Goal: Navigation & Orientation: Find specific page/section

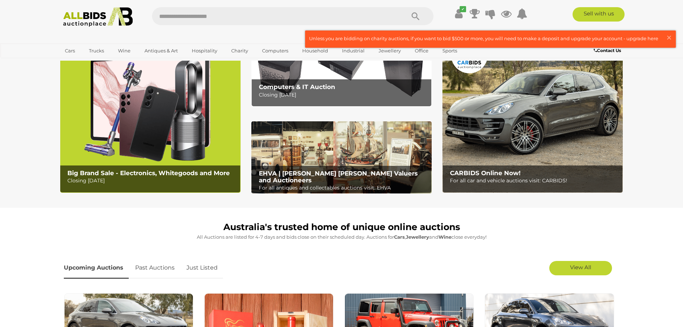
scroll to position [29, 0]
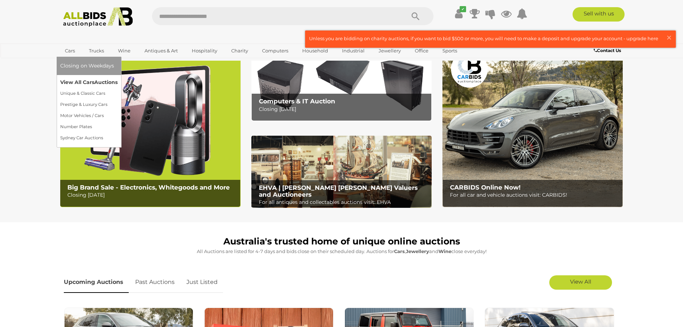
click at [72, 81] on link "View All Cars Auctions" at bounding box center [88, 82] width 57 height 11
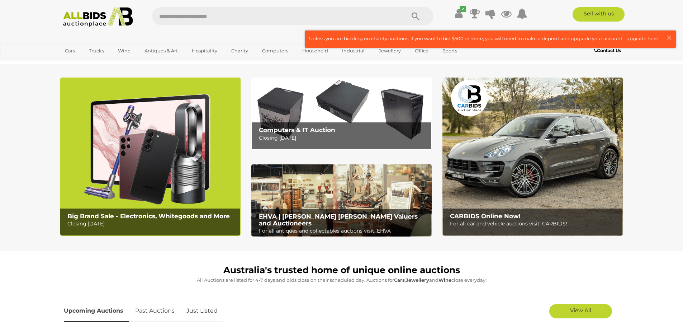
scroll to position [108, 0]
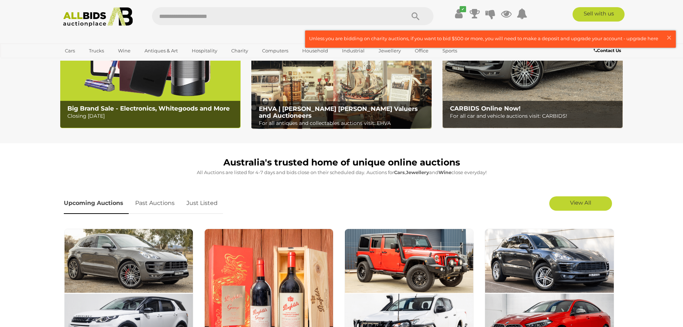
click at [75, 94] on img at bounding box center [150, 49] width 180 height 158
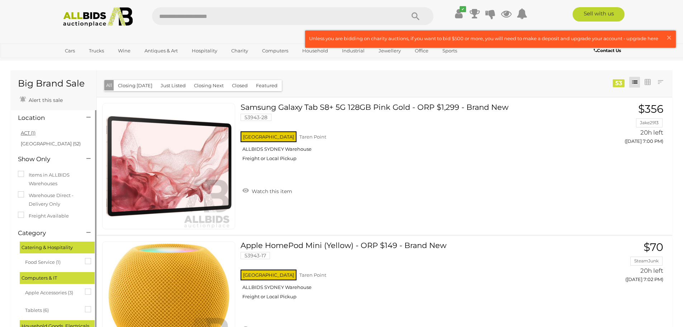
click at [33, 133] on link "ACT (1)" at bounding box center [28, 133] width 15 height 6
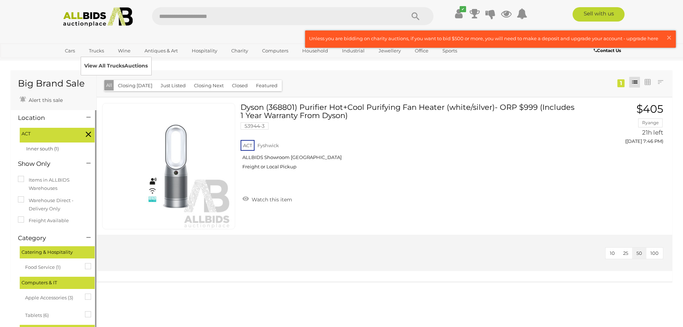
click at [99, 65] on link "View All Trucks Auctions" at bounding box center [115, 65] width 63 height 11
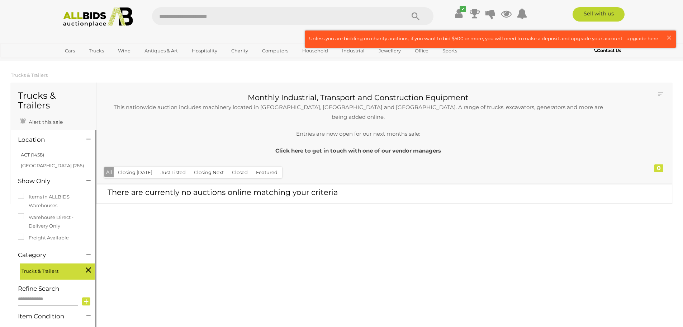
click at [28, 155] on link "ACT (1458)" at bounding box center [32, 155] width 23 height 6
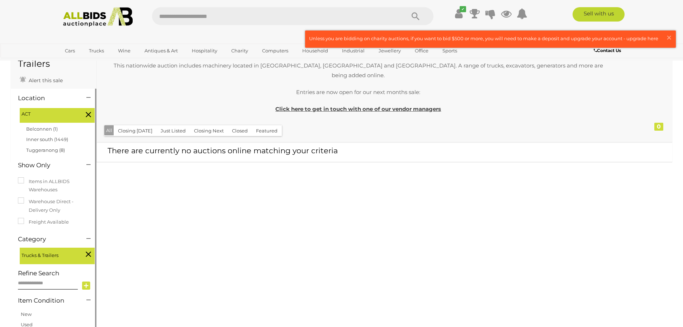
scroll to position [36, 0]
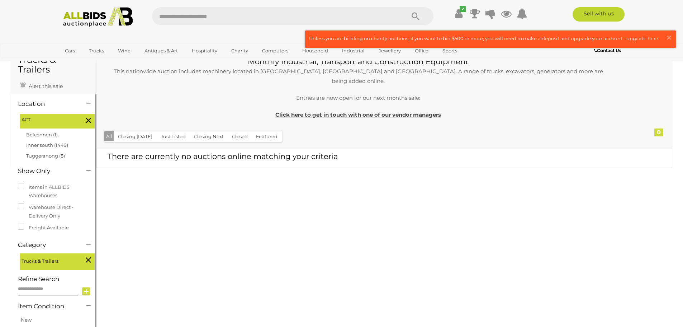
click at [49, 135] on link "Belconnen (1)" at bounding box center [42, 135] width 32 height 6
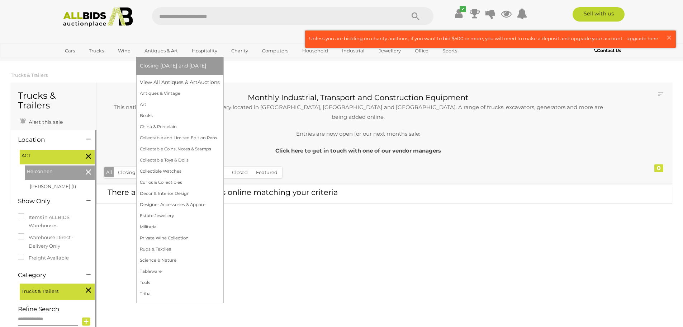
click at [169, 54] on link "Antiques & Art" at bounding box center [161, 51] width 43 height 12
click at [170, 286] on link "Tools" at bounding box center [180, 282] width 80 height 11
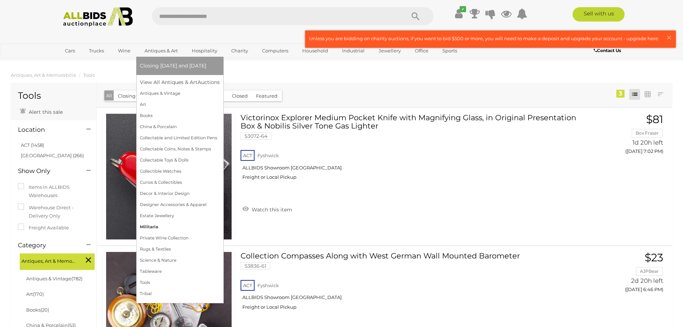
click at [151, 224] on link "Militaria" at bounding box center [180, 226] width 80 height 11
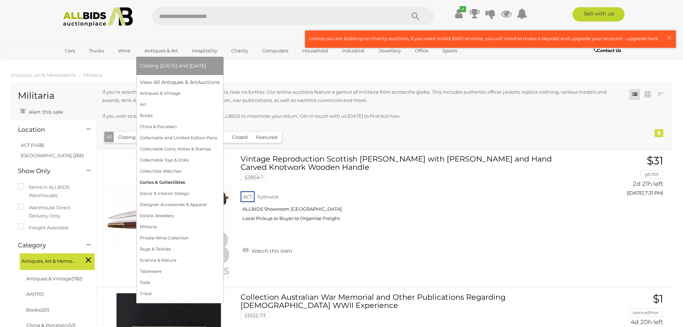
click at [170, 182] on link "Curios & Collectibles" at bounding box center [180, 182] width 80 height 11
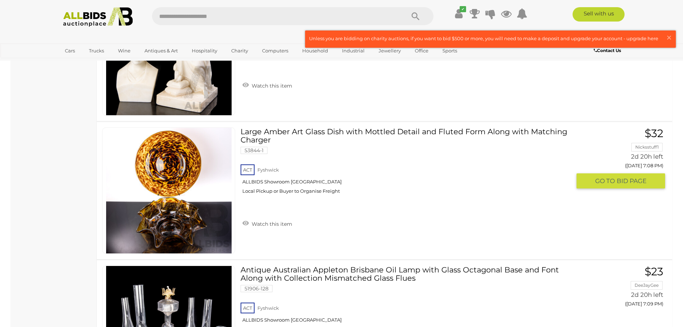
scroll to position [6524, 0]
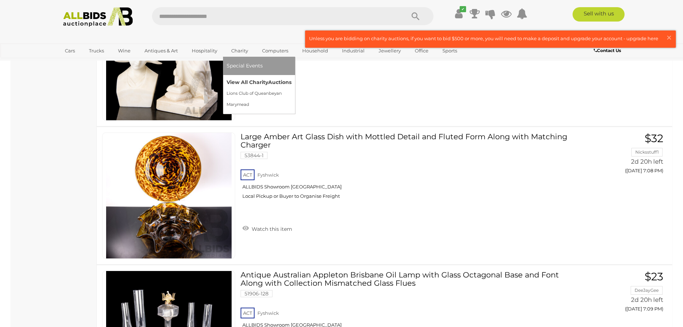
click at [243, 82] on link "View All Charity Auctions" at bounding box center [259, 82] width 65 height 11
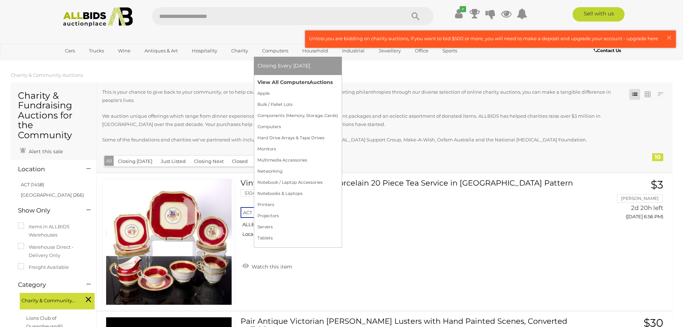
click at [279, 84] on link "View All Computers Auctions" at bounding box center [297, 82] width 81 height 11
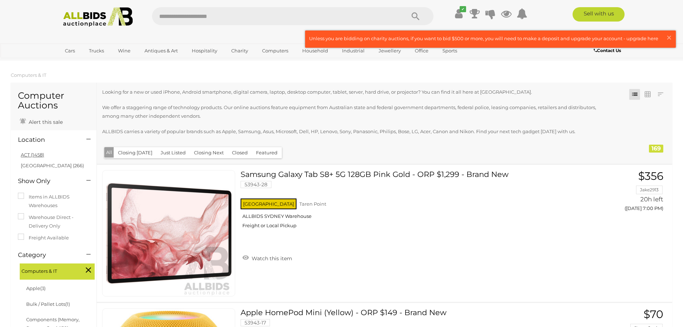
click at [28, 156] on link "ACT (1458)" at bounding box center [32, 155] width 23 height 6
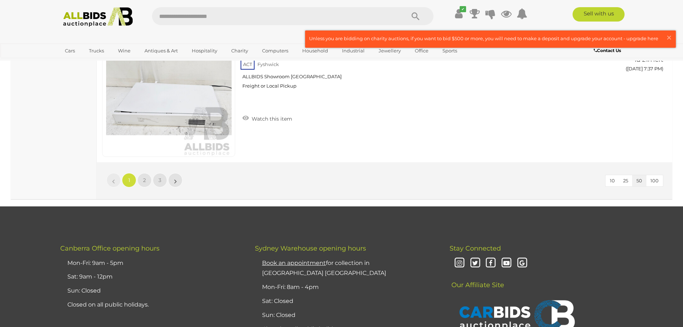
scroll to position [6883, 0]
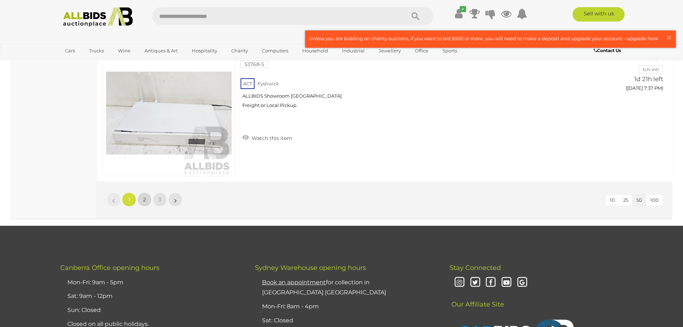
click at [143, 200] on span "2" at bounding box center [144, 199] width 3 height 6
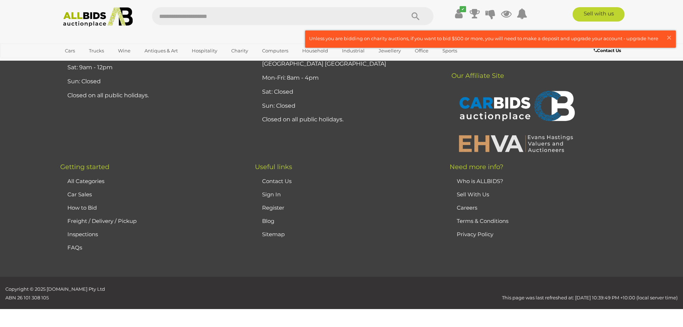
scroll to position [92, 0]
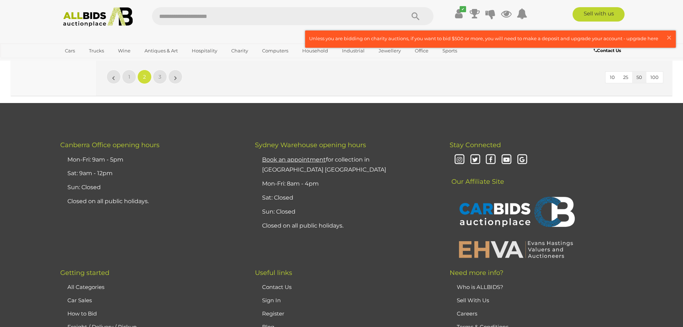
scroll to position [7011, 0]
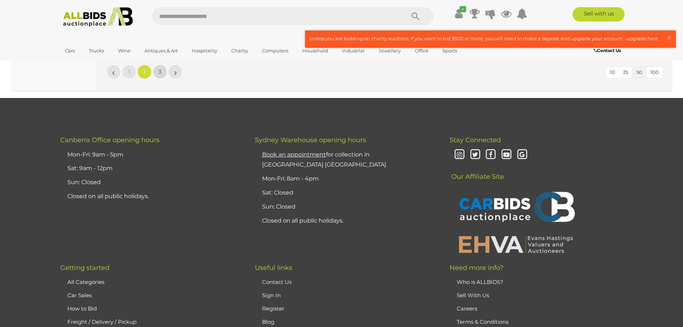
click at [159, 75] on span "3" at bounding box center [159, 71] width 3 height 6
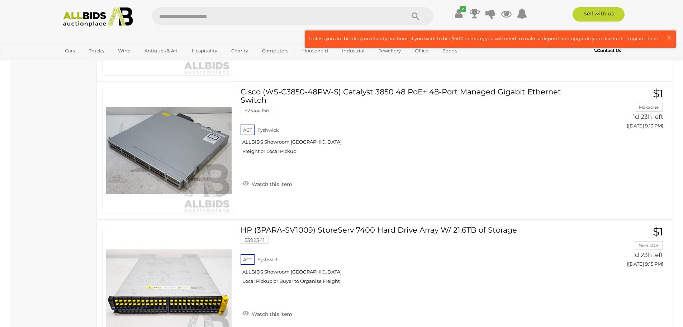
scroll to position [4501, 0]
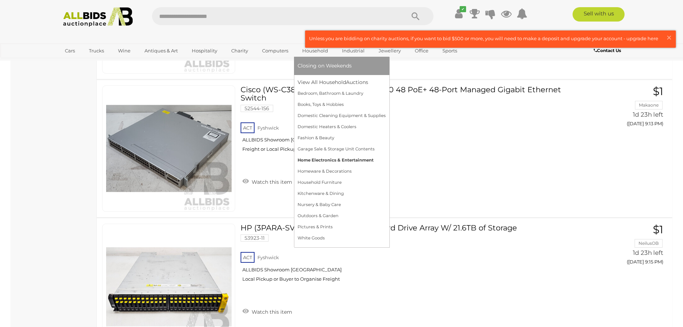
click at [329, 164] on link "Home Electronics & Entertainment" at bounding box center [342, 160] width 88 height 11
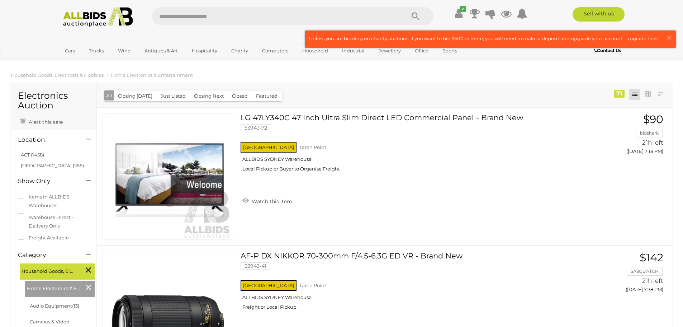
click at [30, 155] on link "ACT (1458)" at bounding box center [32, 155] width 23 height 6
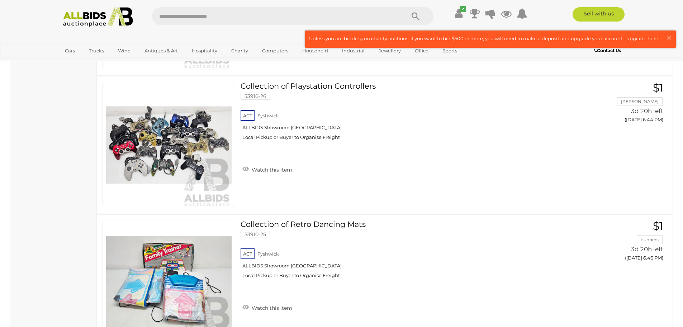
scroll to position [1291, 0]
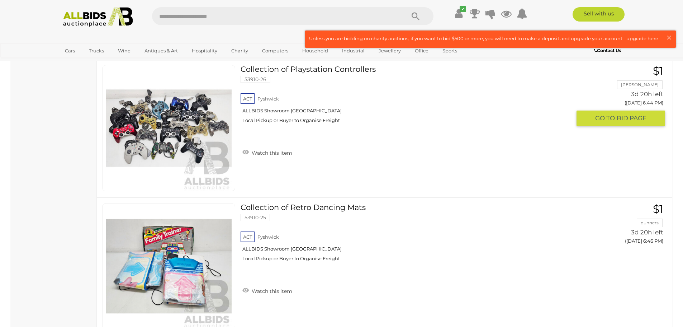
click at [160, 148] on img at bounding box center [168, 127] width 125 height 125
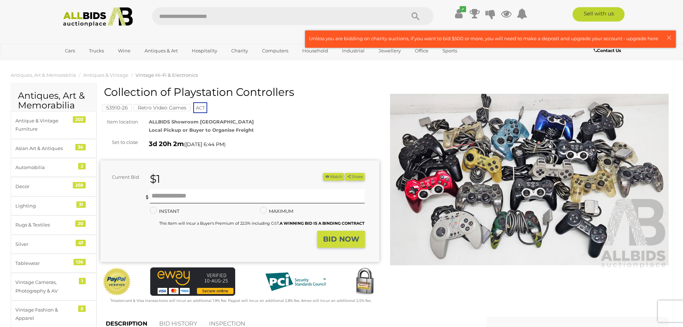
click at [490, 161] on img at bounding box center [529, 180] width 279 height 180
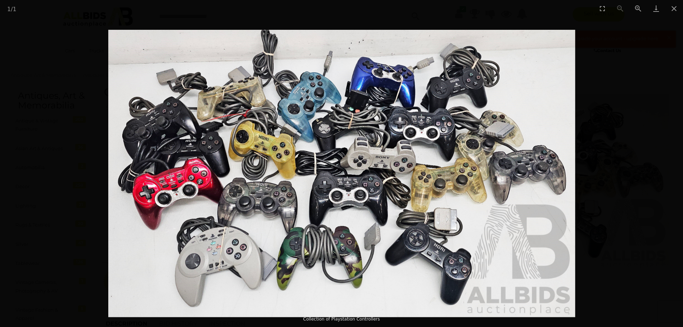
drag, startPoint x: 447, startPoint y: 168, endPoint x: 392, endPoint y: 138, distance: 62.9
click at [392, 138] on img at bounding box center [341, 173] width 467 height 287
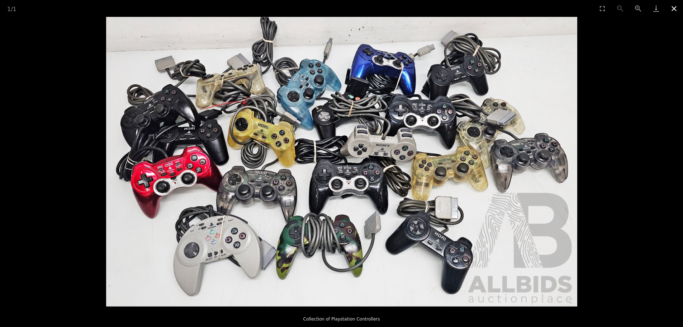
click at [668, 6] on button "Close gallery" at bounding box center [674, 8] width 18 height 17
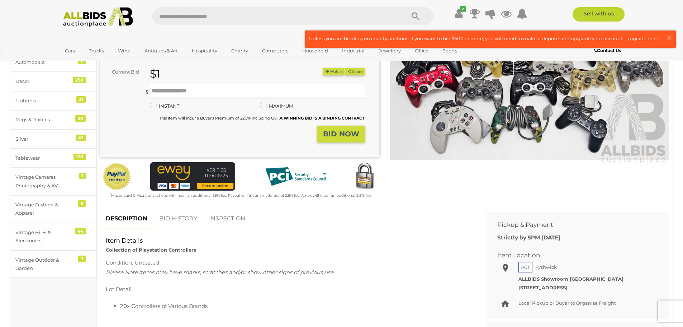
scroll to position [108, 0]
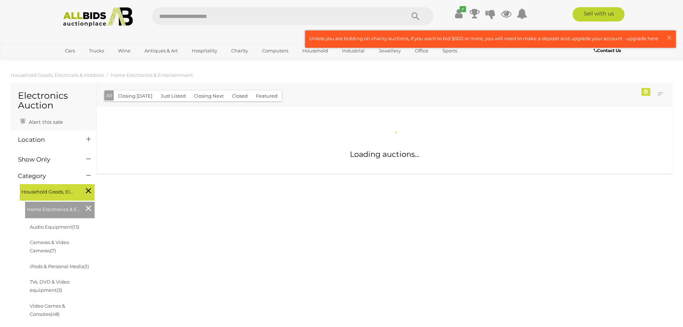
scroll to position [548, 0]
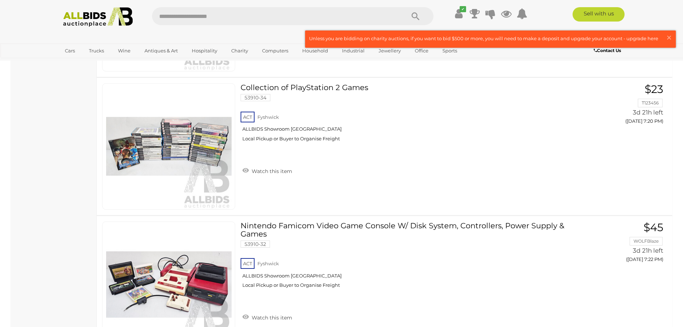
scroll to position [5978, 0]
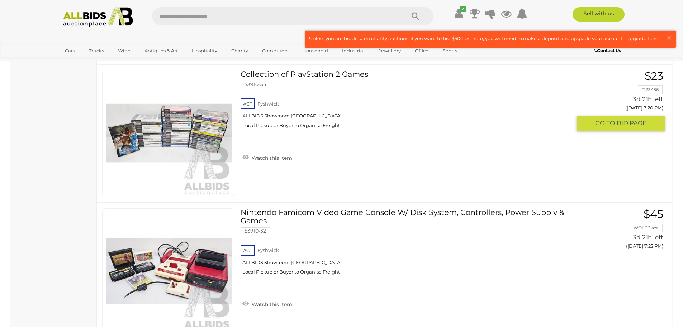
click at [197, 132] on img at bounding box center [168, 132] width 125 height 125
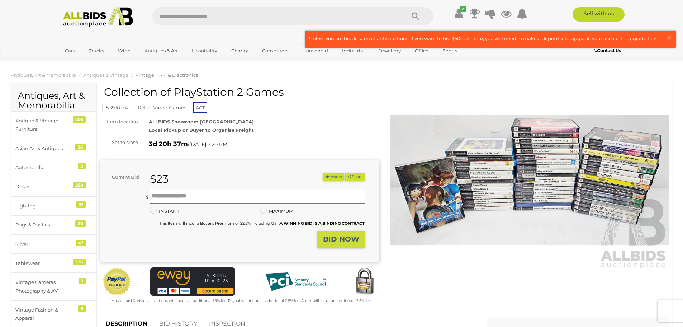
click at [463, 175] on img at bounding box center [529, 180] width 279 height 180
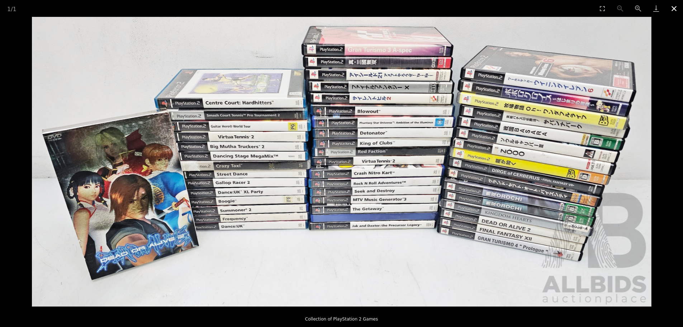
click at [675, 9] on button "Close gallery" at bounding box center [674, 8] width 18 height 17
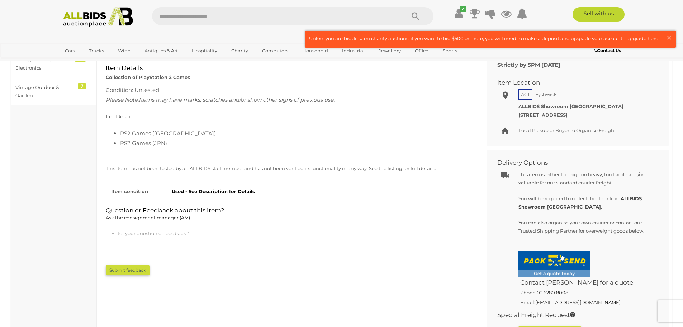
scroll to position [287, 0]
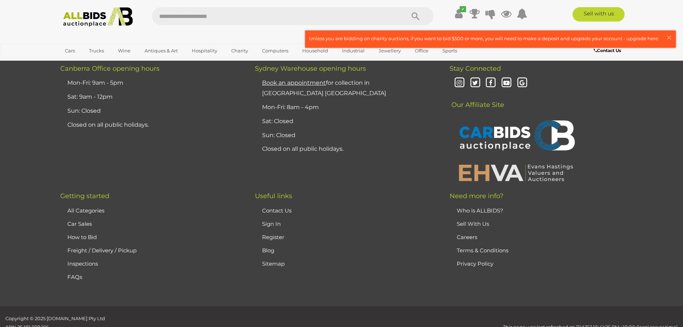
scroll to position [486, 0]
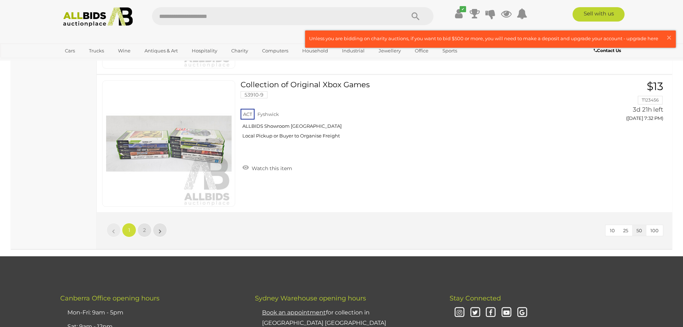
scroll to position [6830, 0]
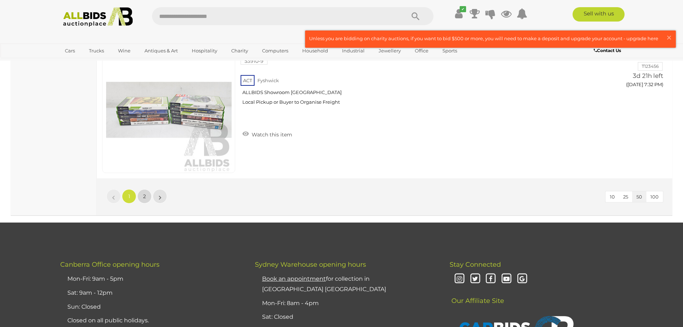
click at [147, 200] on link "2" at bounding box center [144, 196] width 14 height 14
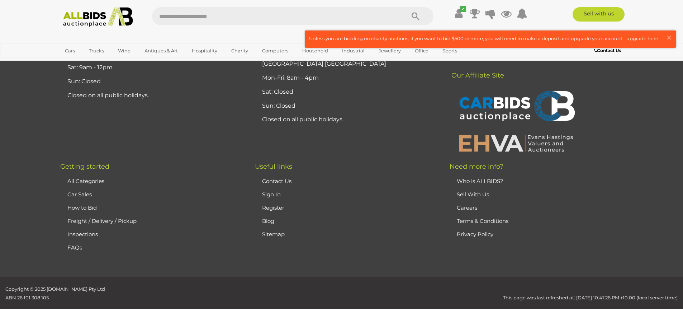
scroll to position [35, 0]
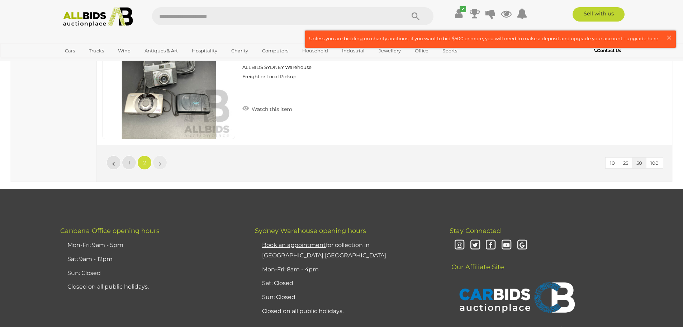
scroll to position [2867, 0]
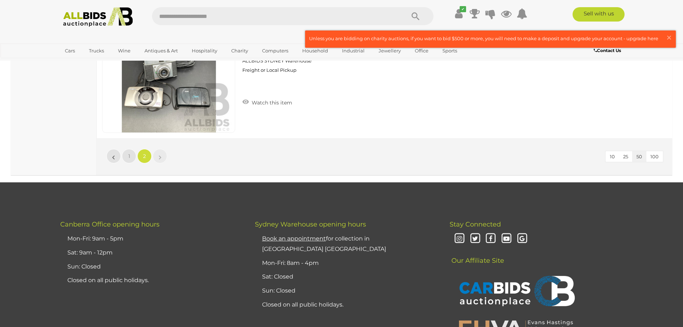
click at [232, 13] on input "text" at bounding box center [275, 16] width 246 height 18
type input "******"
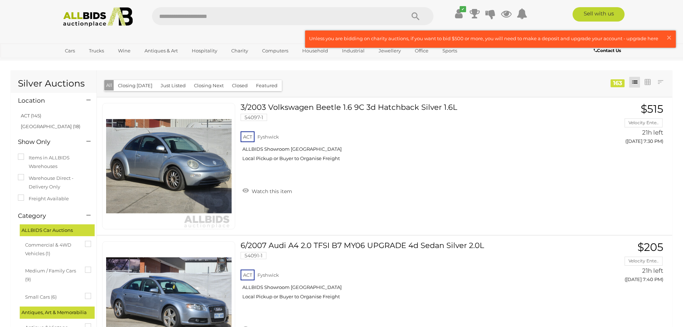
click at [187, 22] on input "text" at bounding box center [275, 16] width 246 height 18
type input "******"
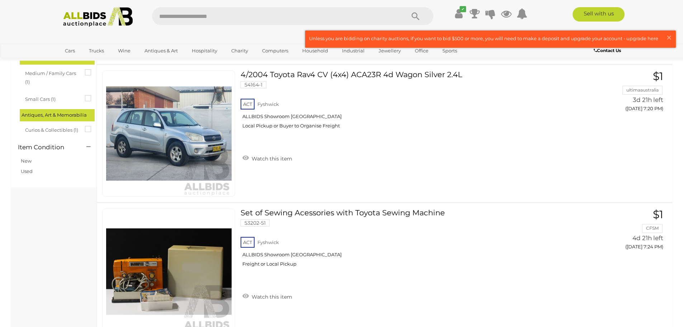
scroll to position [143, 0]
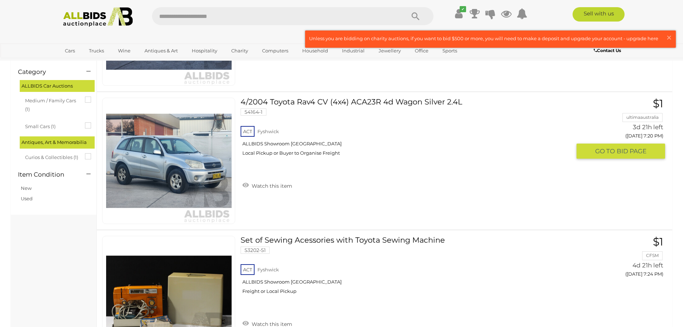
click at [142, 161] on img at bounding box center [168, 160] width 125 height 125
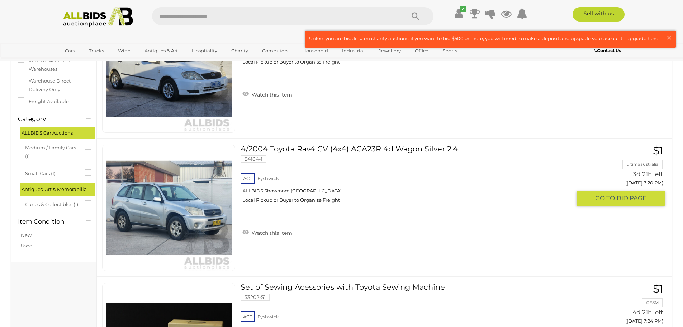
scroll to position [108, 0]
